Goal: Find specific page/section: Find specific page/section

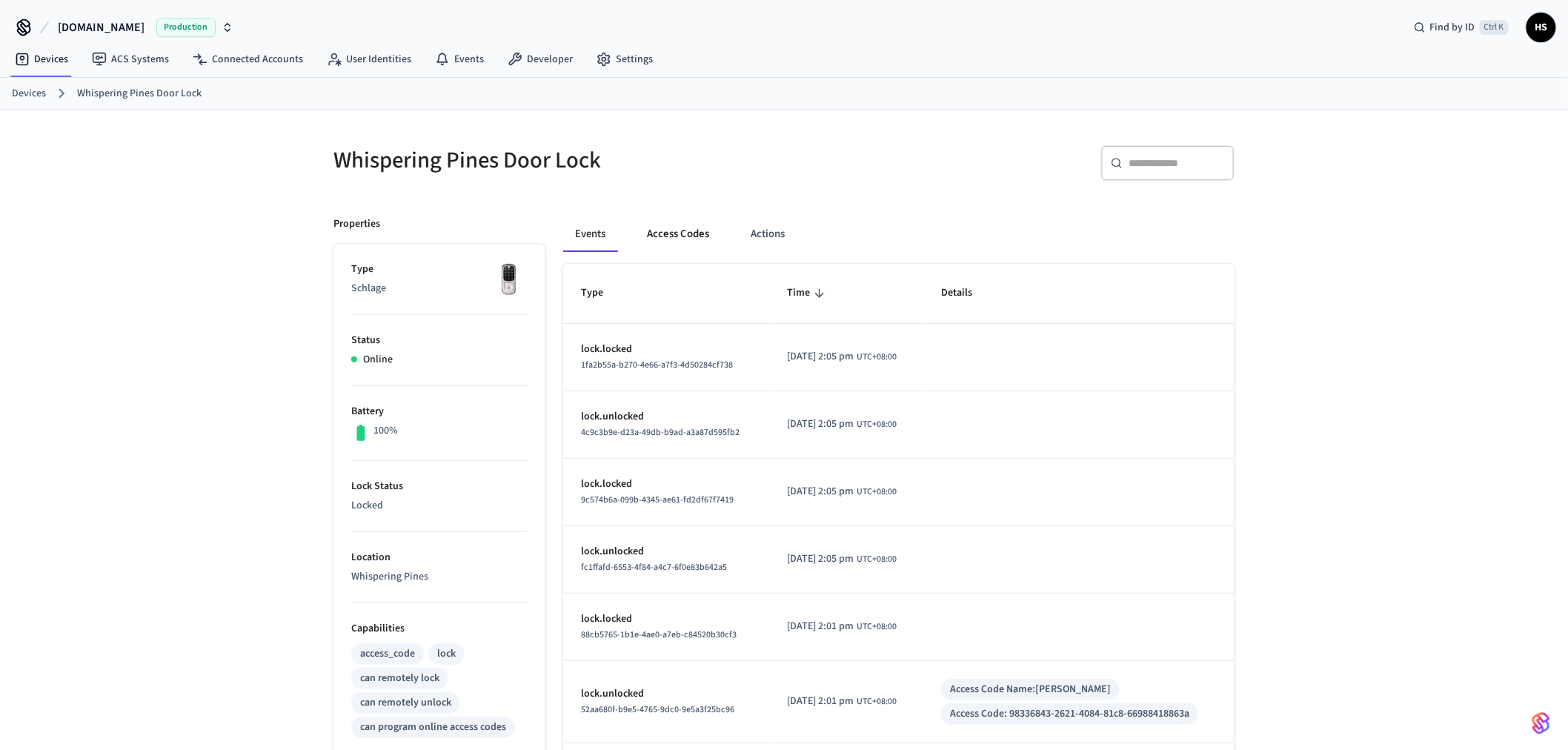
click at [682, 237] on button "Access Codes" at bounding box center [678, 234] width 86 height 35
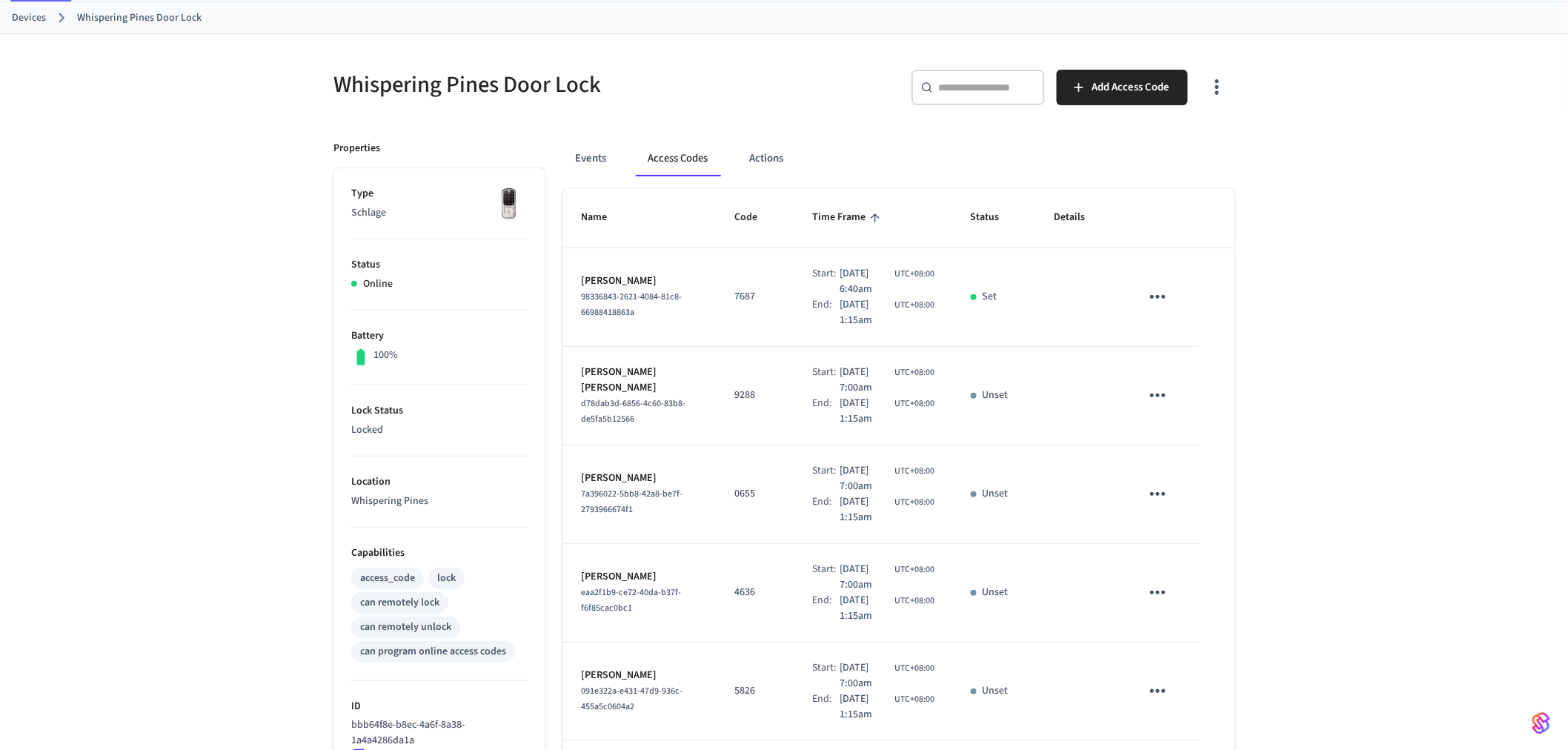
scroll to position [82, 0]
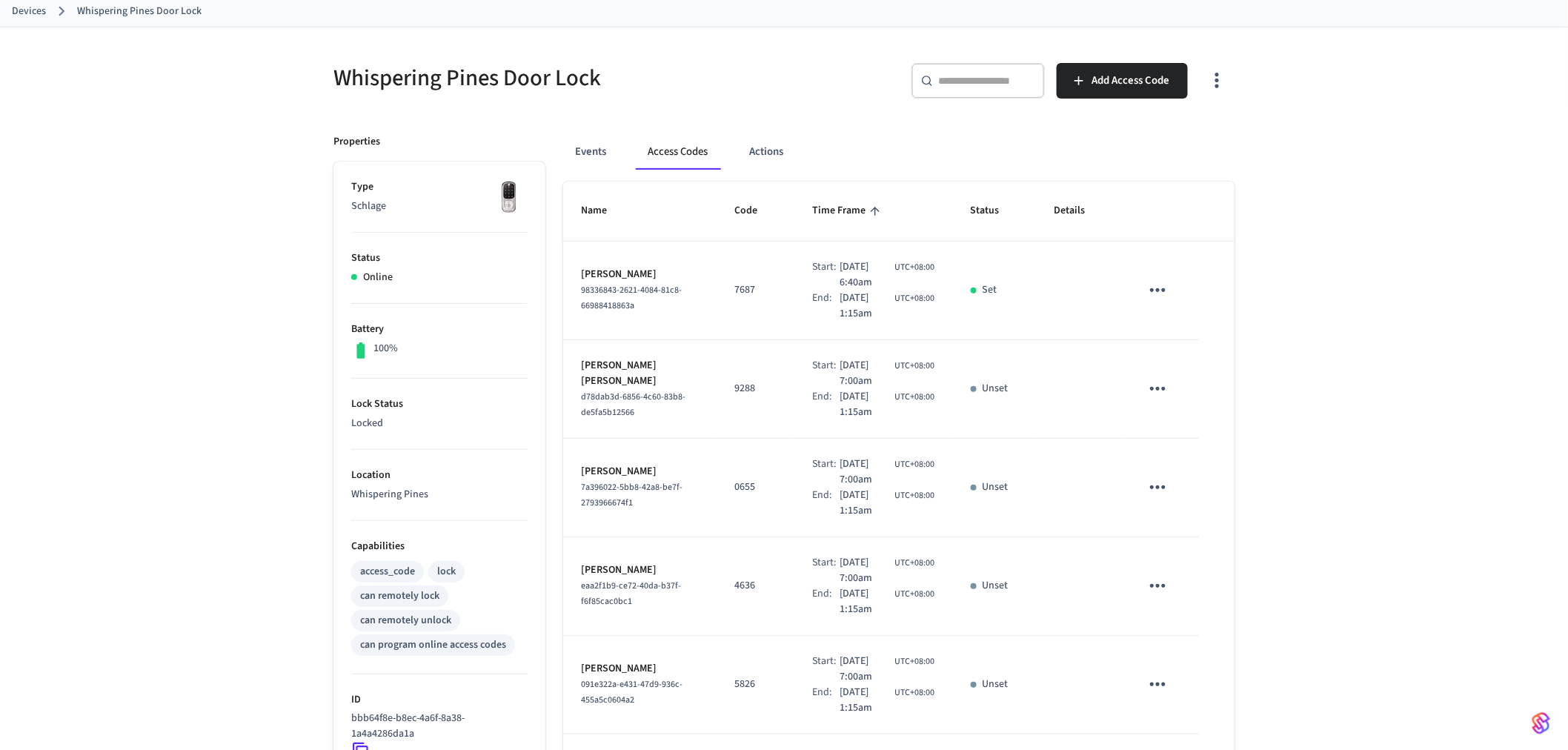
click at [1221, 76] on icon "button" at bounding box center [1217, 80] width 23 height 23
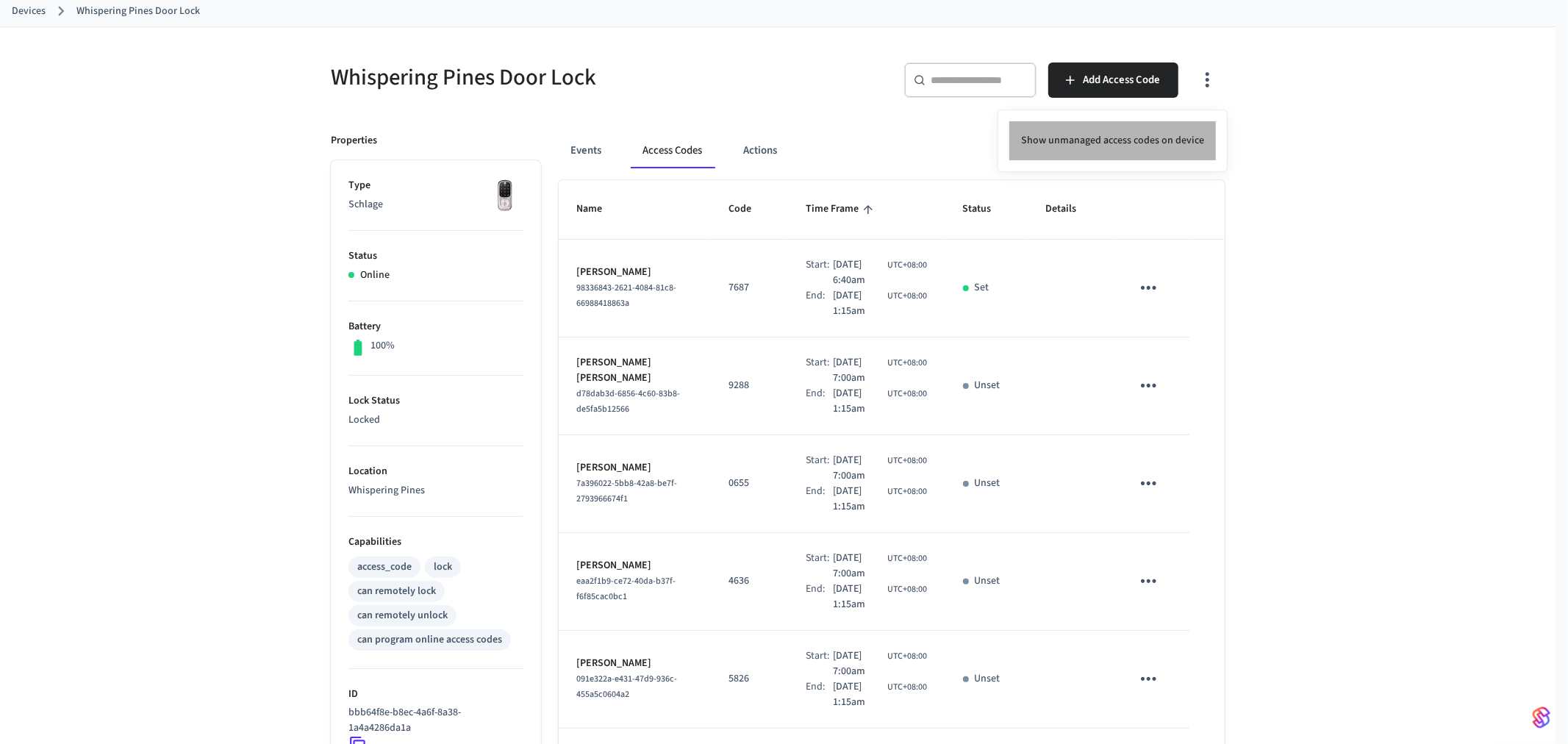
click at [1149, 139] on li "Show unmanaged access codes on device" at bounding box center [1113, 141] width 207 height 39
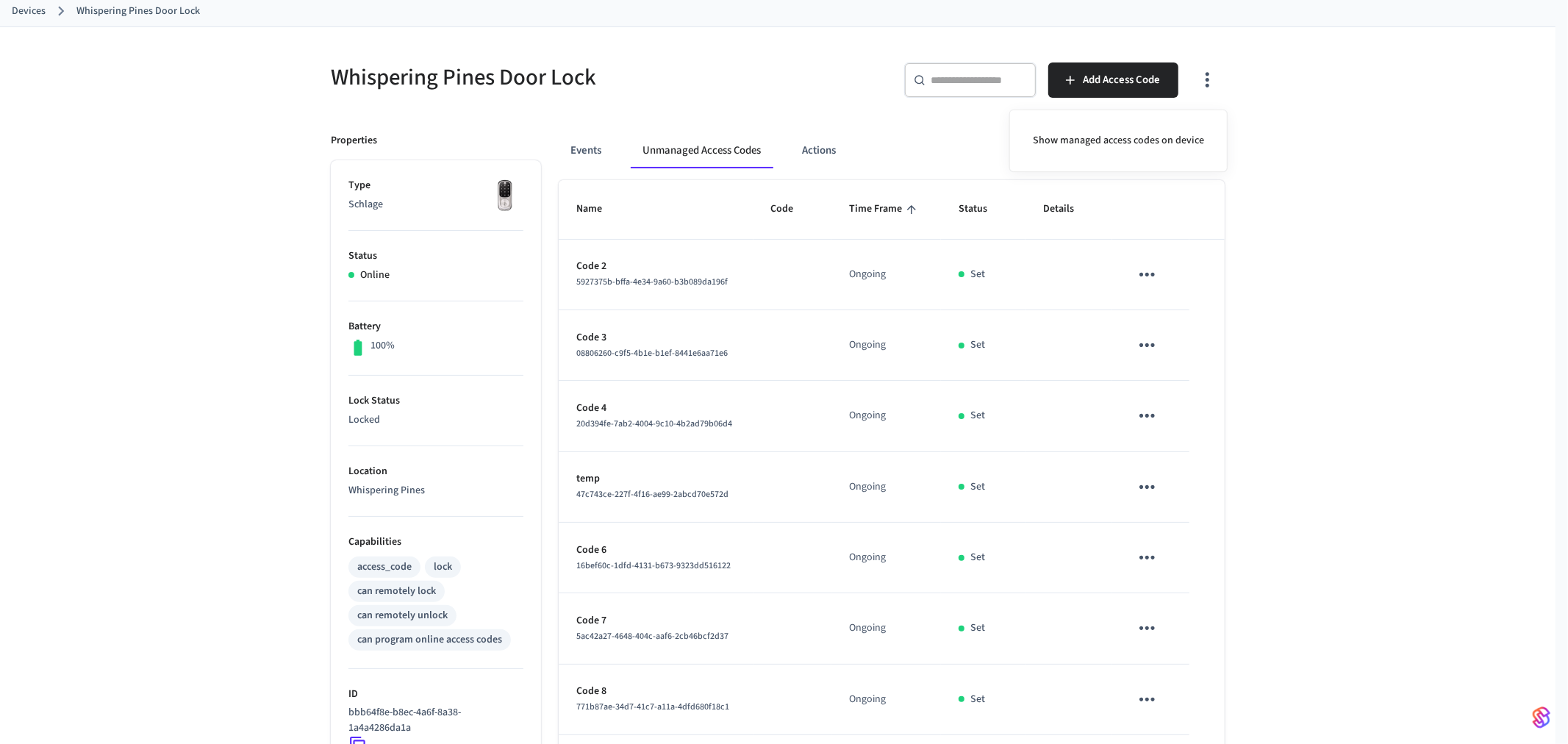
click at [1037, 296] on div at bounding box center [784, 372] width 1568 height 744
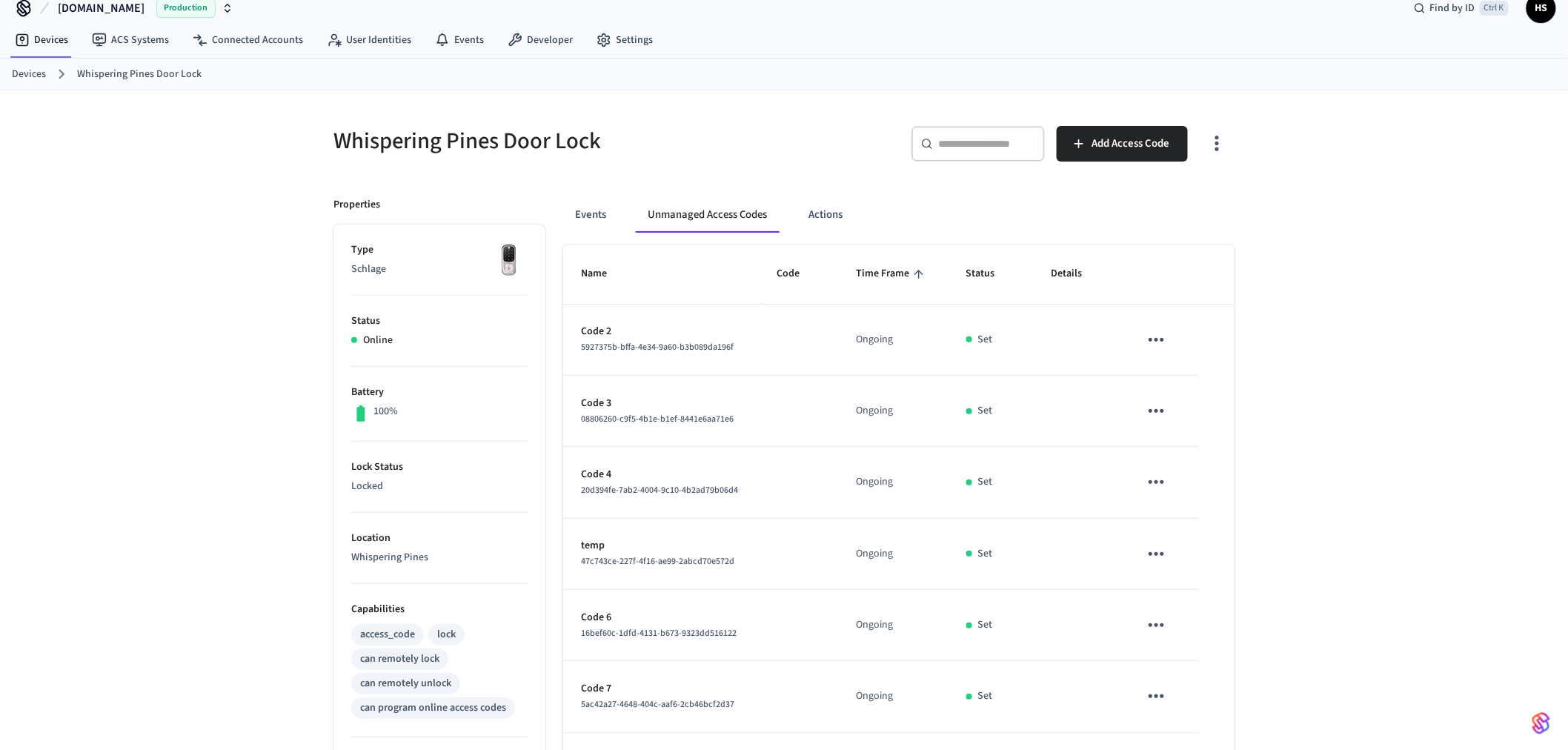
scroll to position [0, 0]
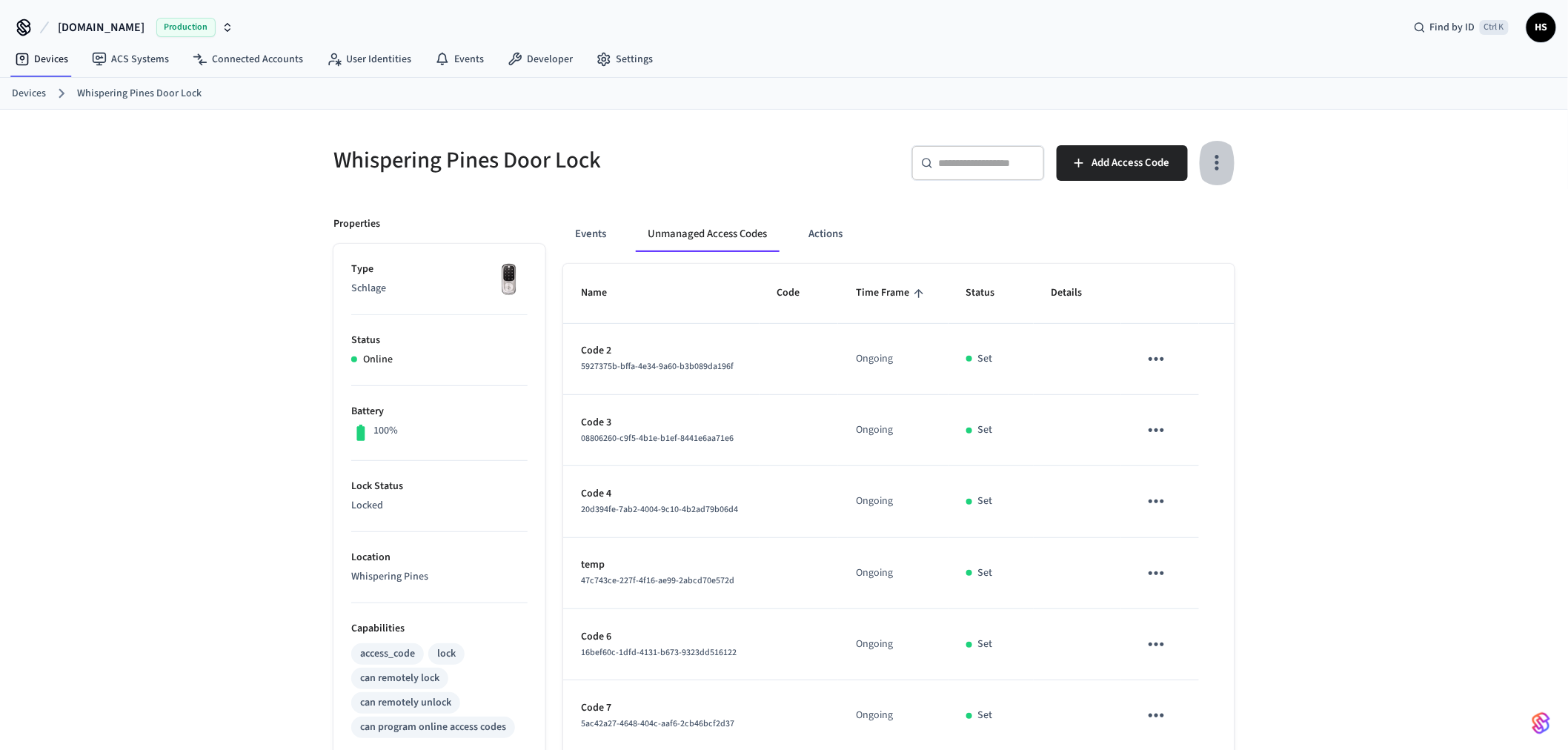
click at [1217, 168] on icon "button" at bounding box center [1217, 163] width 4 height 16
click at [1120, 227] on li "Show managed access codes on device" at bounding box center [1127, 224] width 196 height 39
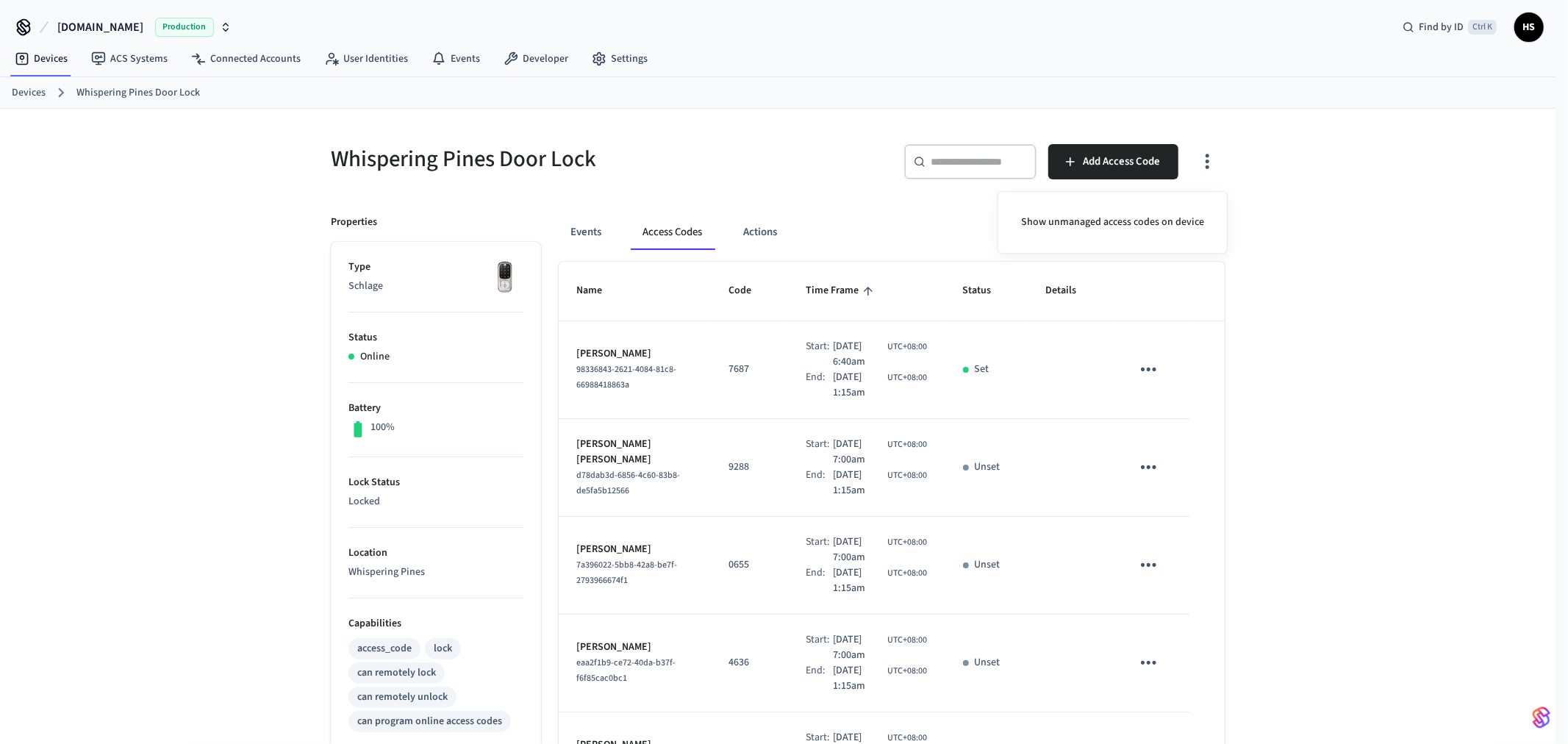
click at [912, 388] on div at bounding box center [784, 372] width 1568 height 744
drag, startPoint x: 225, startPoint y: 596, endPoint x: 240, endPoint y: 598, distance: 15.1
click at [224, 603] on div "Whispering Pines Door Lock ​ ​ Add Access Code Properties Type Schlage Status O…" at bounding box center [777, 701] width 1555 height 1184
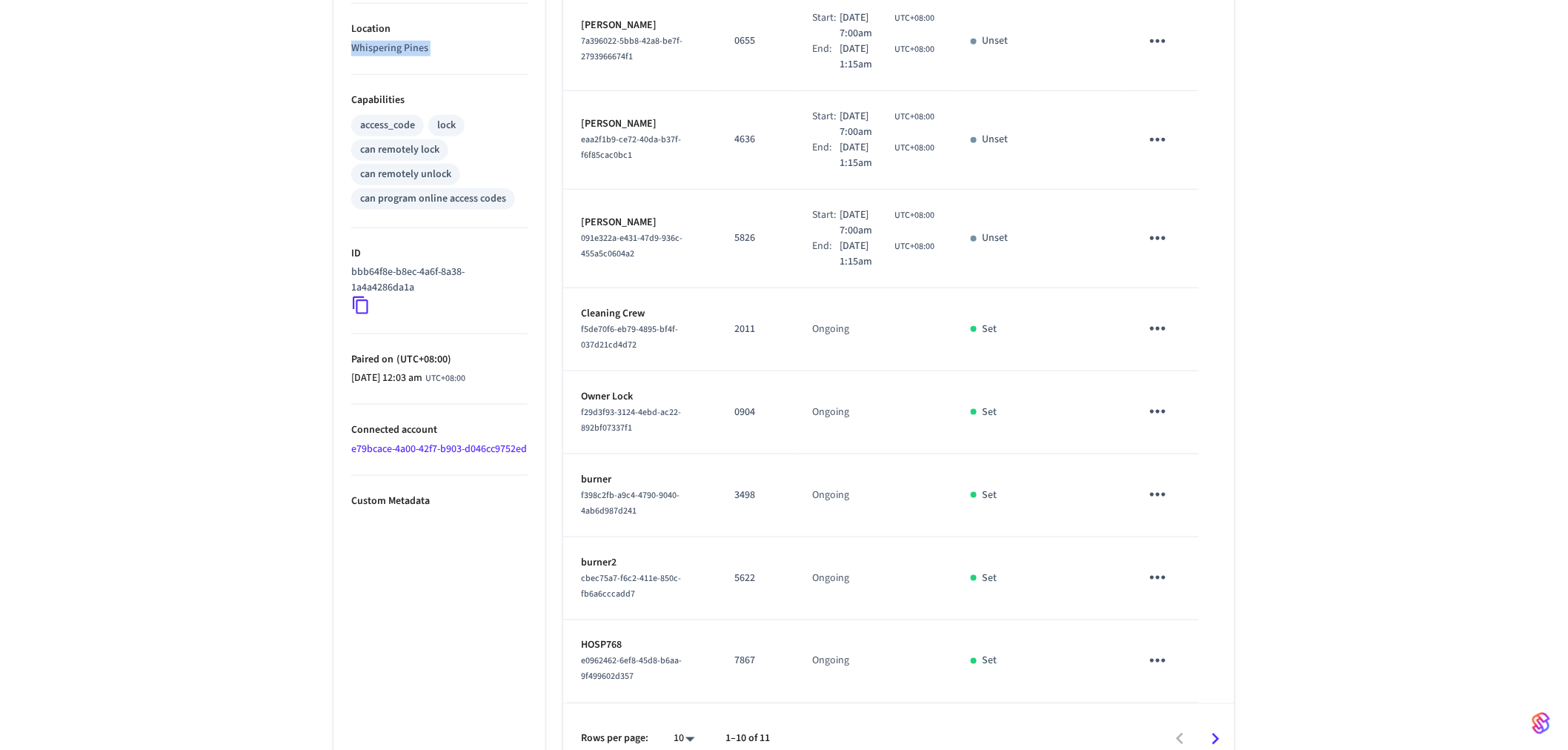
scroll to position [554, 0]
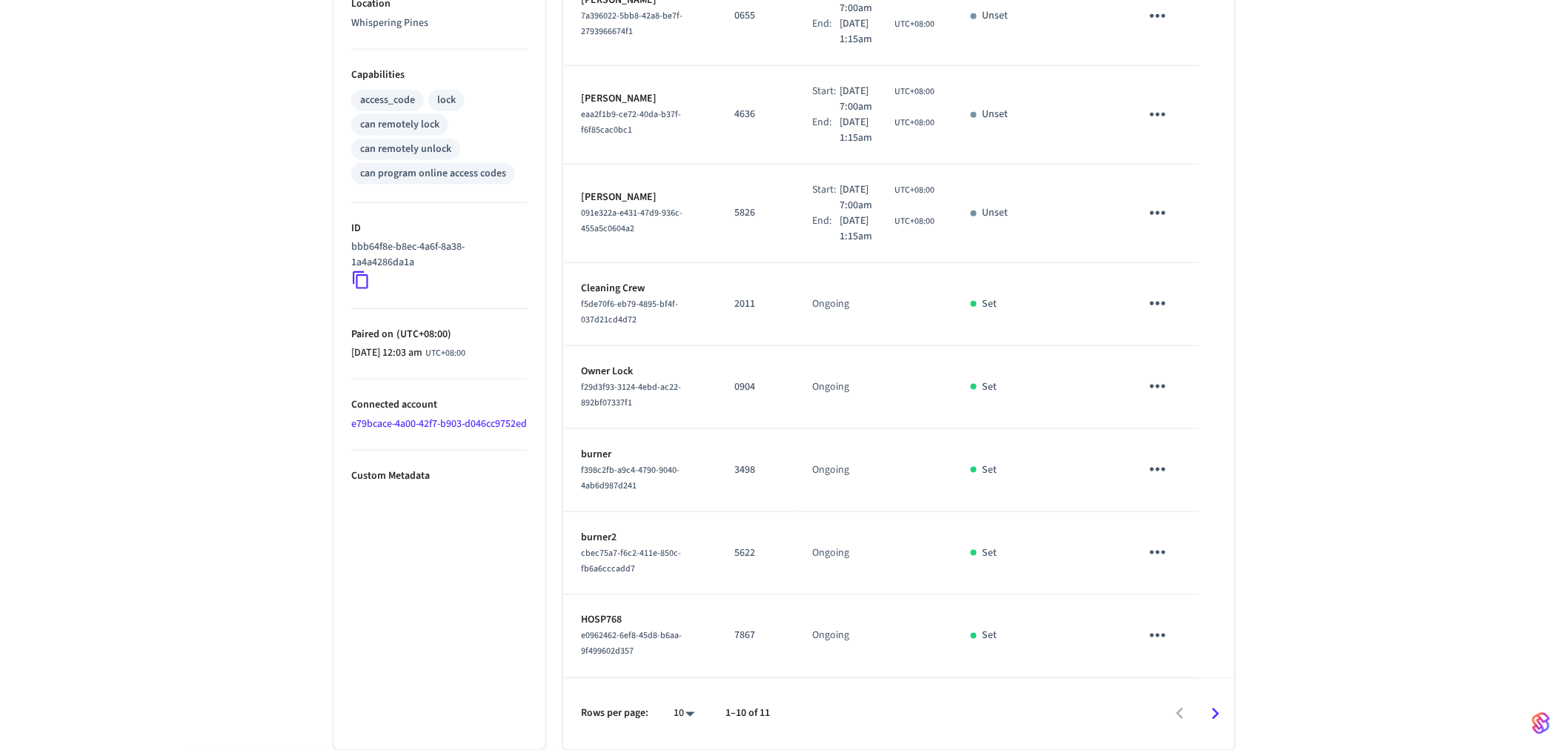
click at [409, 431] on link "e79bcace-4a00-42f7-b903-d046cc9752ed" at bounding box center [439, 424] width 176 height 15
